Goal: Navigation & Orientation: Find specific page/section

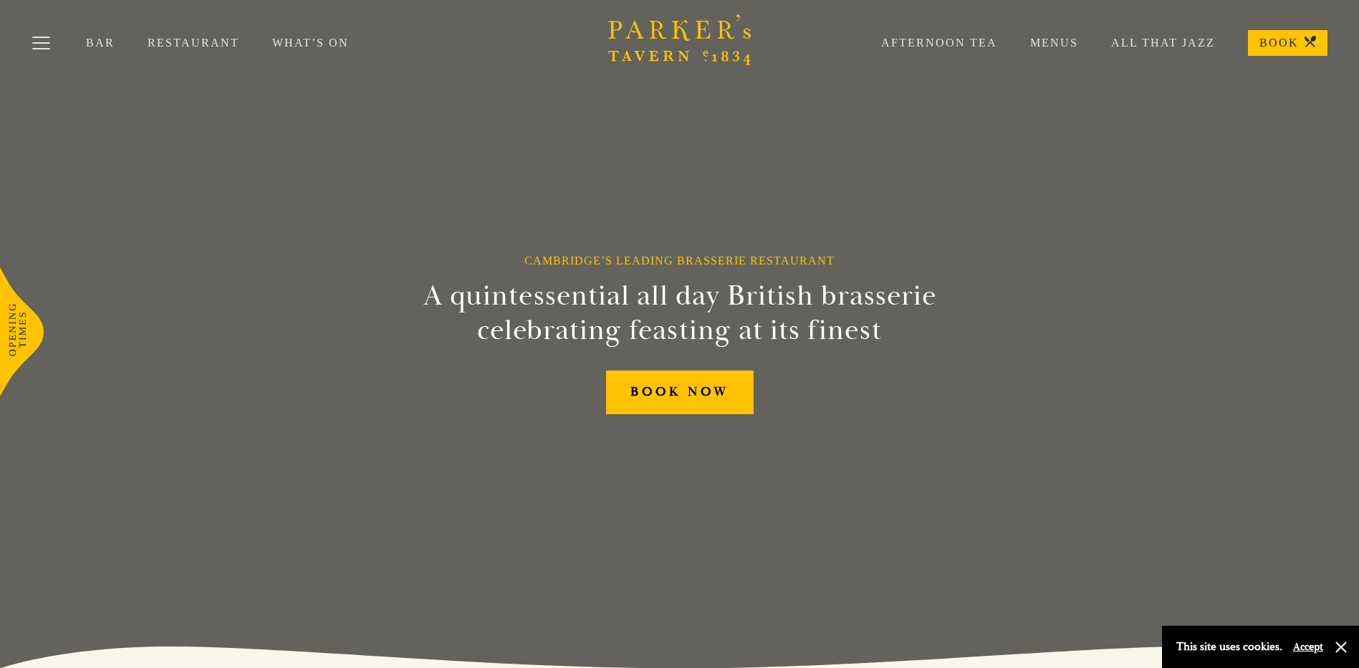
click at [148, 39] on link "Restaurant" at bounding box center [210, 43] width 125 height 14
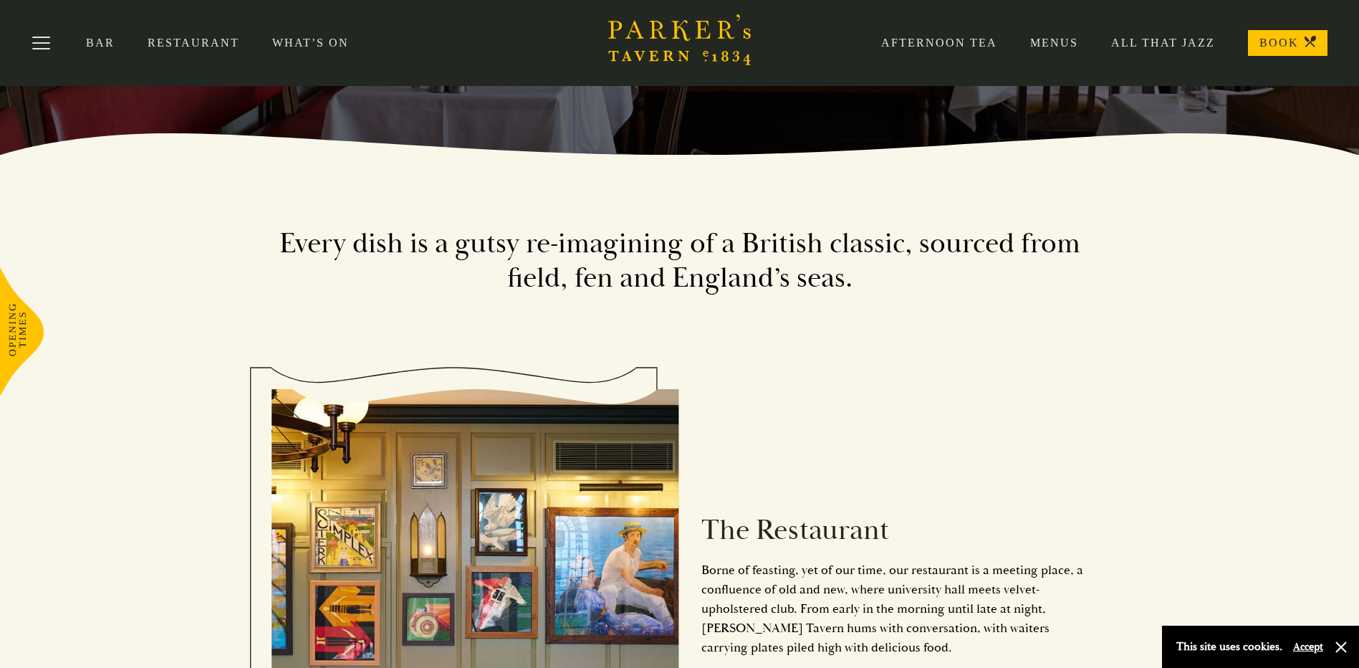
scroll to position [512, 0]
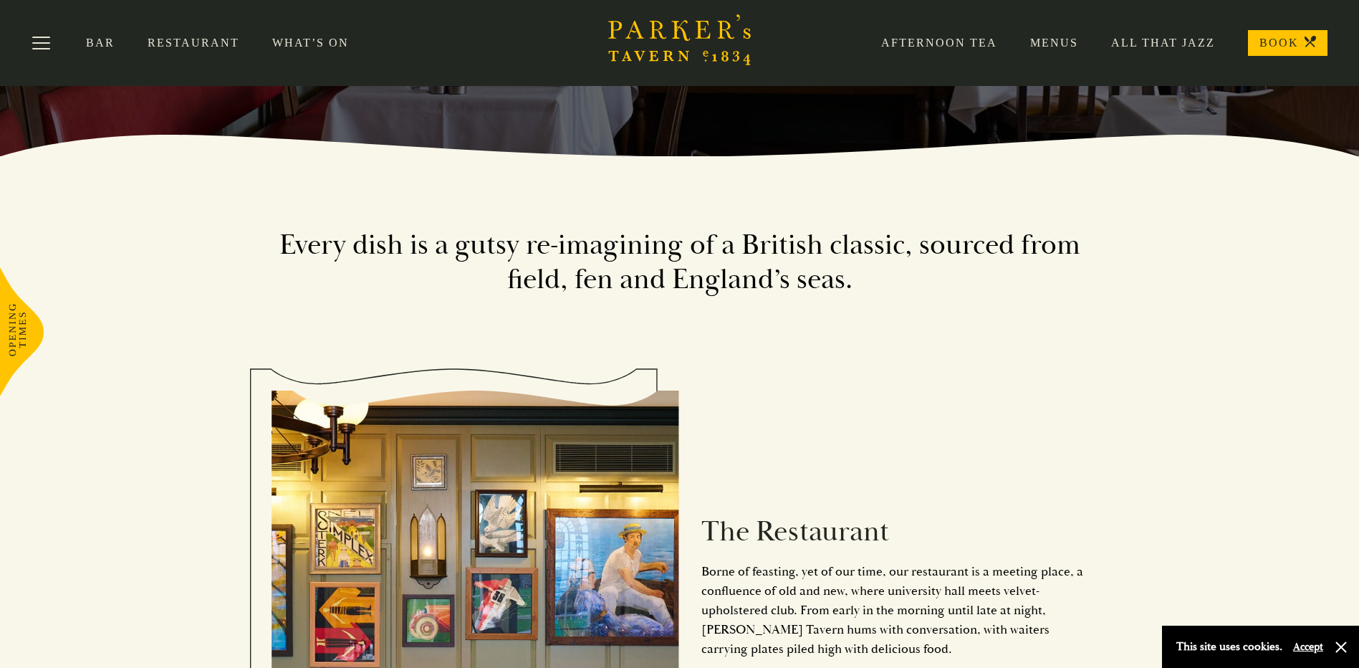
click at [162, 42] on link "Restaurant" at bounding box center [210, 43] width 125 height 14
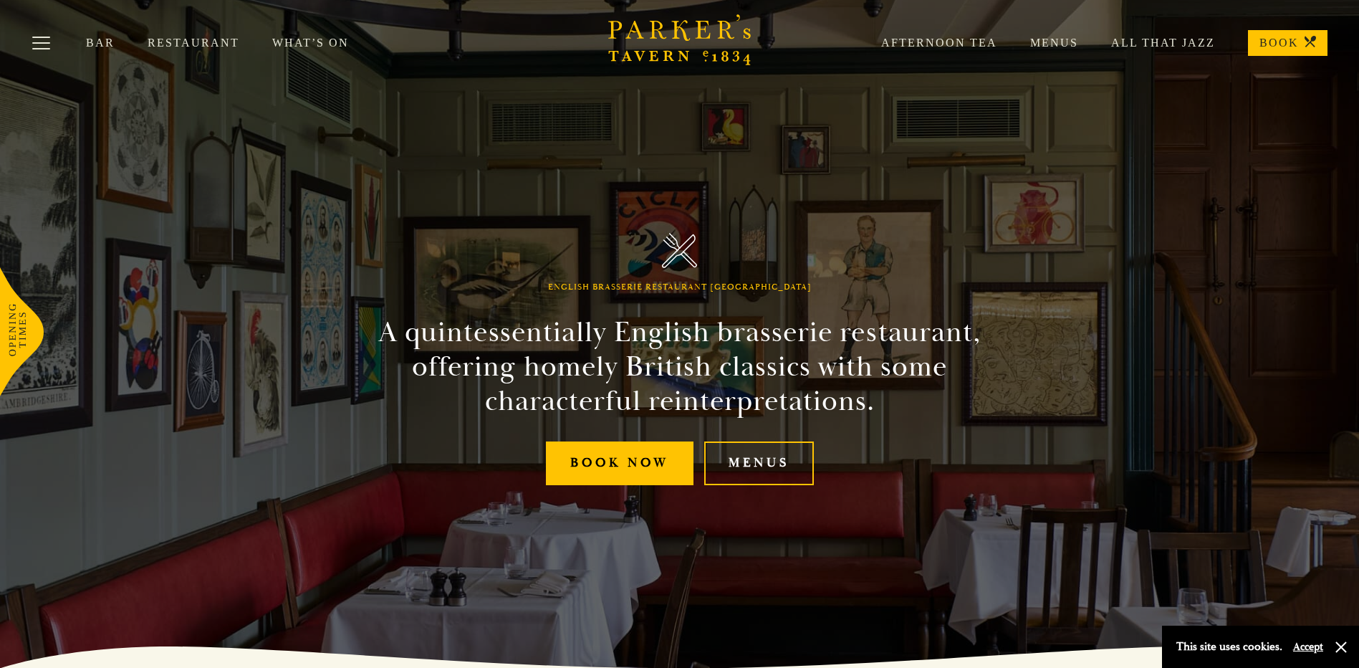
click at [106, 42] on link "Bar" at bounding box center [117, 43] width 62 height 14
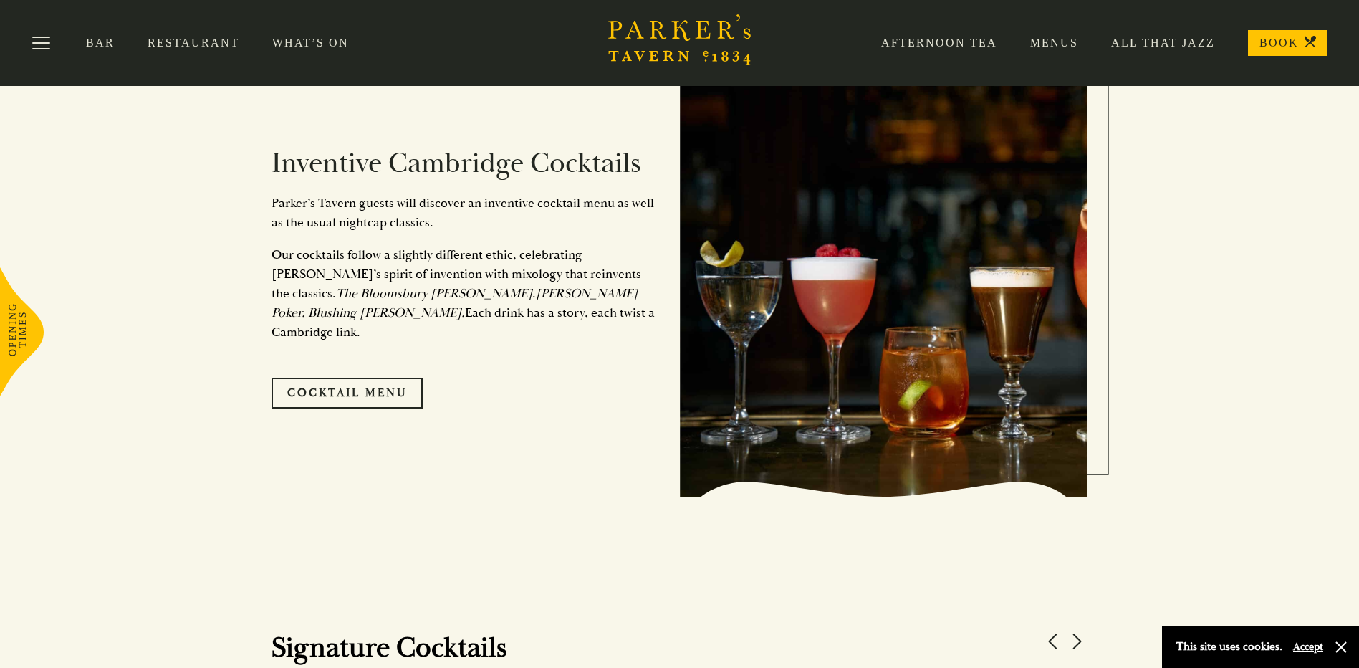
scroll to position [829, 0]
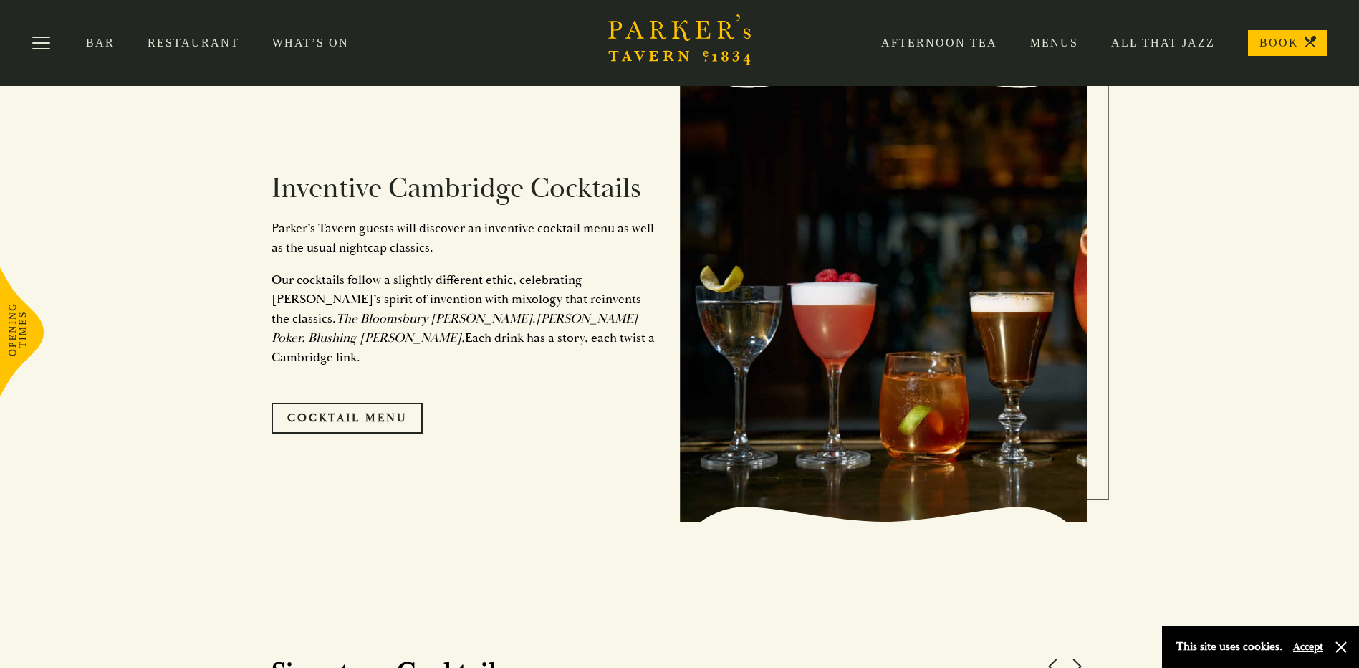
click at [939, 42] on link "Afternoon Tea" at bounding box center [922, 43] width 149 height 14
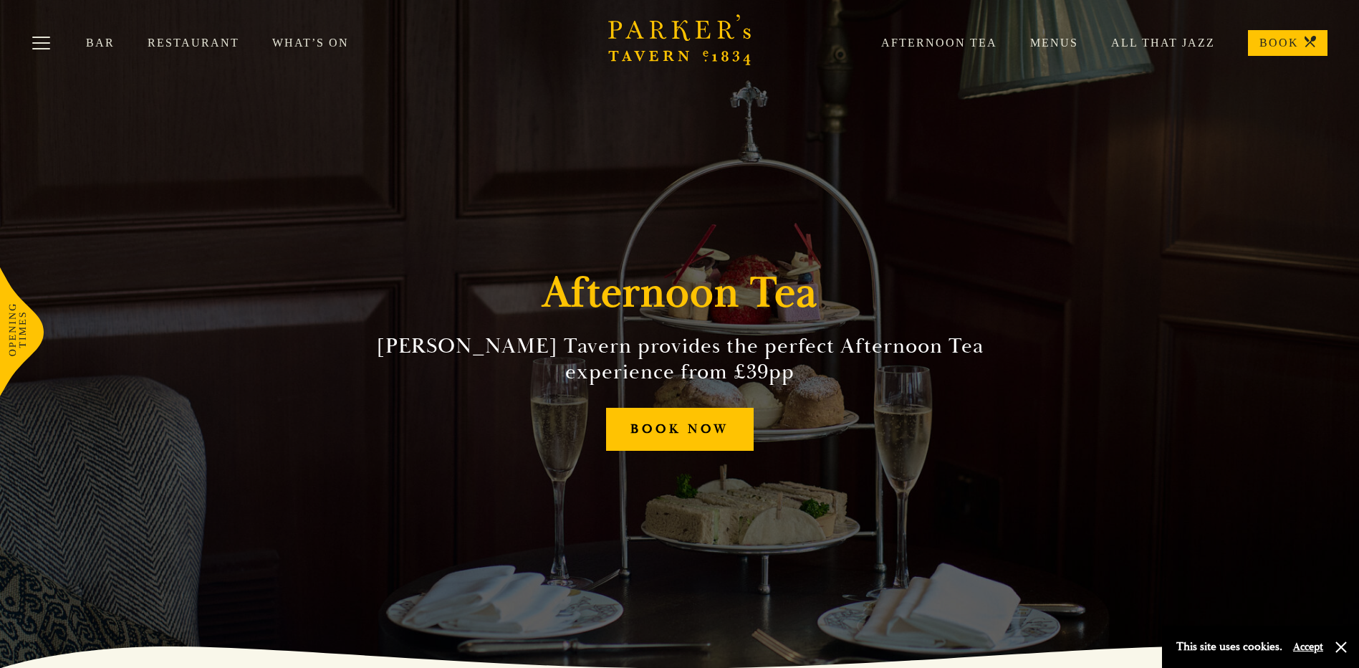
click at [1056, 42] on link "Menus" at bounding box center [1038, 43] width 81 height 14
